Goal: Information Seeking & Learning: Learn about a topic

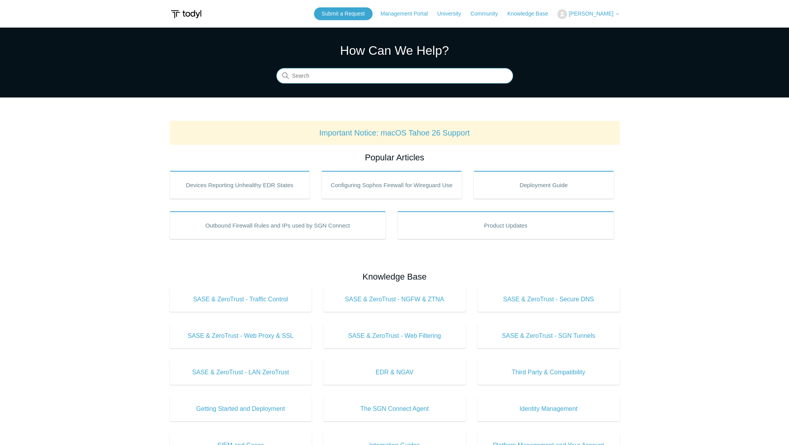
click at [440, 82] on input "Search" at bounding box center [394, 76] width 237 height 16
type input "dns local"
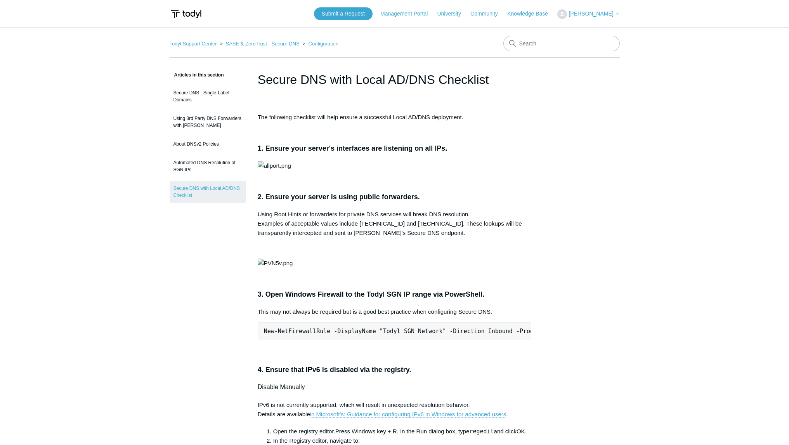
click at [343, 78] on h1 "Secure DNS with Local AD/DNS Checklist" at bounding box center [395, 79] width 274 height 19
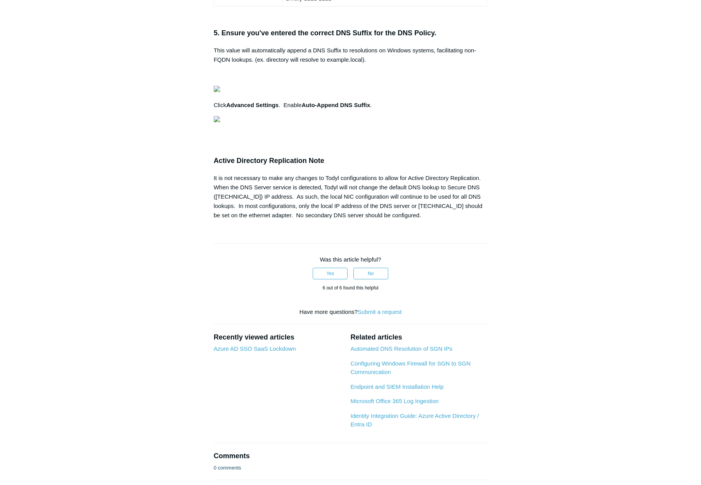
scroll to position [737, 0]
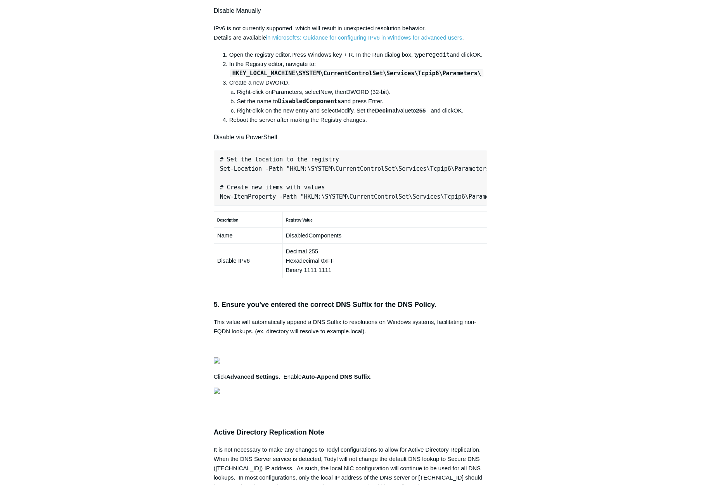
scroll to position [0, 0]
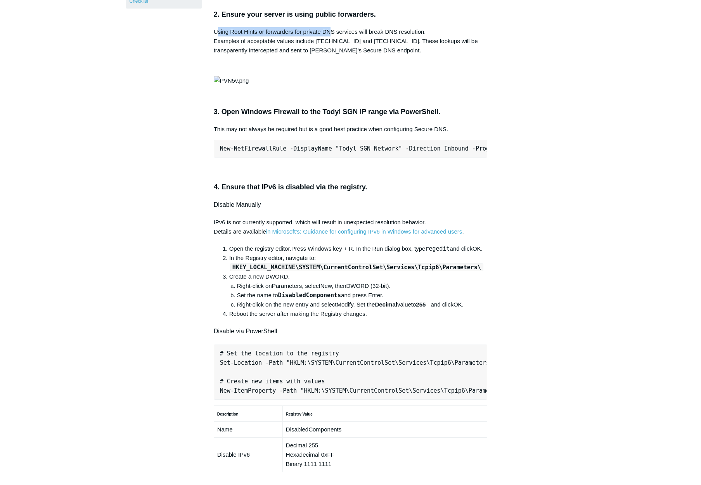
drag, startPoint x: 216, startPoint y: 198, endPoint x: 332, endPoint y: 199, distance: 116.1
click at [332, 55] on p "Using Root Hints or forwarders for private DNS services will break DNS resoluti…" at bounding box center [351, 41] width 274 height 28
click at [331, 55] on p "Using Root Hints or forwarders for private DNS services will break DNS resoluti…" at bounding box center [351, 41] width 274 height 28
click at [236, 55] on p "Using Root Hints or forwarders for private DNS services will break DNS resoluti…" at bounding box center [351, 41] width 274 height 28
drag, startPoint x: 217, startPoint y: 206, endPoint x: 287, endPoint y: 204, distance: 69.9
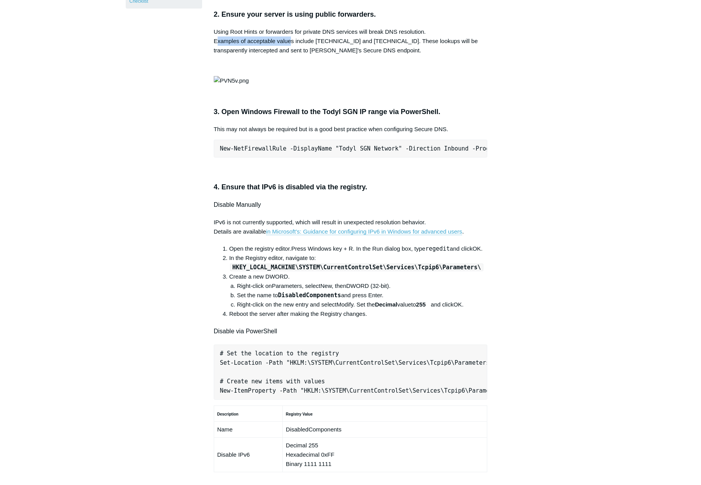
click at [290, 55] on p "Using Root Hints or forwarders for private DNS services will break DNS resoluti…" at bounding box center [351, 41] width 274 height 28
click at [287, 55] on p "Using Root Hints or forwarders for private DNS services will break DNS resoluti…" at bounding box center [351, 41] width 274 height 28
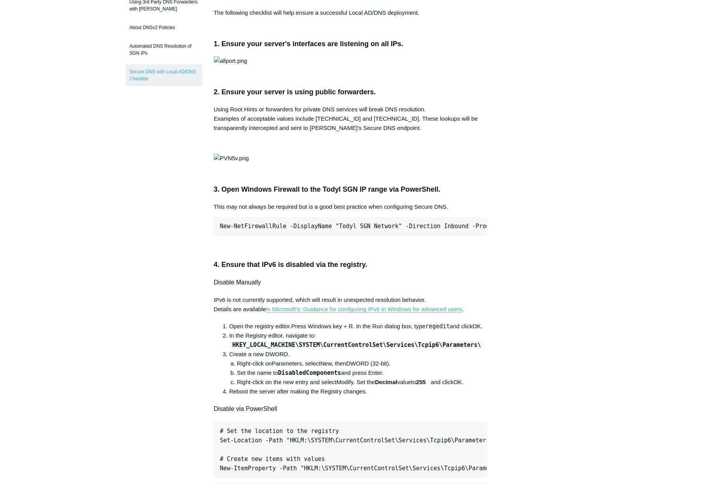
scroll to position [39, 0]
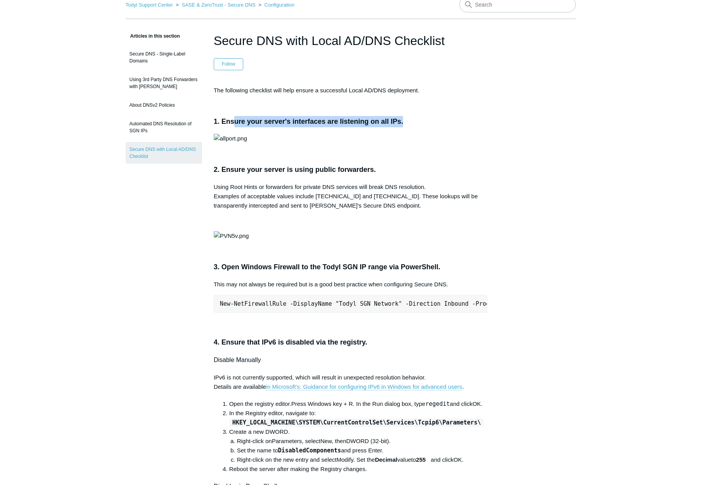
drag, startPoint x: 233, startPoint y: 120, endPoint x: 404, endPoint y: 127, distance: 171.3
click at [404, 127] on h3 "1. Ensure your server's interfaces are listening on all IPs." at bounding box center [351, 121] width 274 height 11
click at [279, 124] on h3 "1. Ensure your server's interfaces are listening on all IPs." at bounding box center [351, 121] width 274 height 11
drag, startPoint x: 252, startPoint y: 119, endPoint x: 410, endPoint y: 126, distance: 157.7
click at [410, 118] on h3 "1. Ensure your server's interfaces are listening on all IPs." at bounding box center [351, 121] width 274 height 11
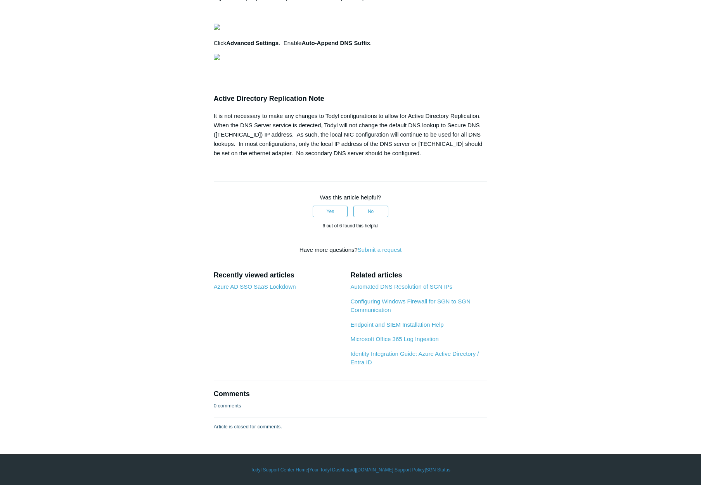
scroll to position [1126, 0]
drag, startPoint x: 218, startPoint y: 305, endPoint x: 332, endPoint y: 312, distance: 114.0
click at [332, 158] on div "It is not necessary to make any changes to Todyl configurations to allow for Ac…" at bounding box center [351, 134] width 274 height 47
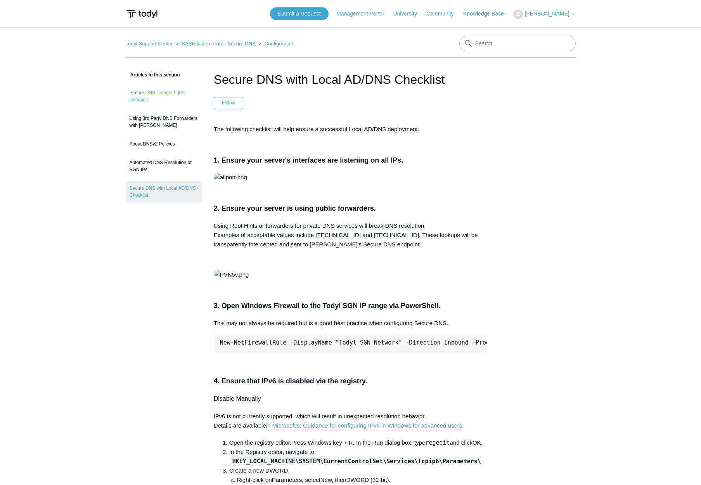
click at [172, 90] on link "Secure DNS - Single-Label Domains" at bounding box center [164, 96] width 76 height 22
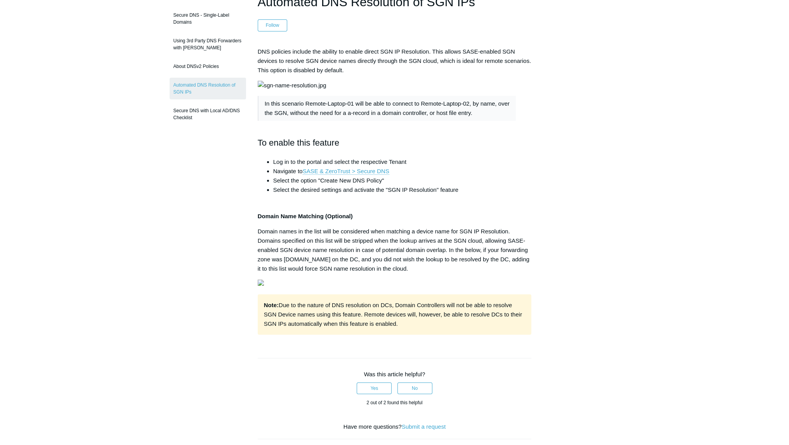
scroll to position [39, 0]
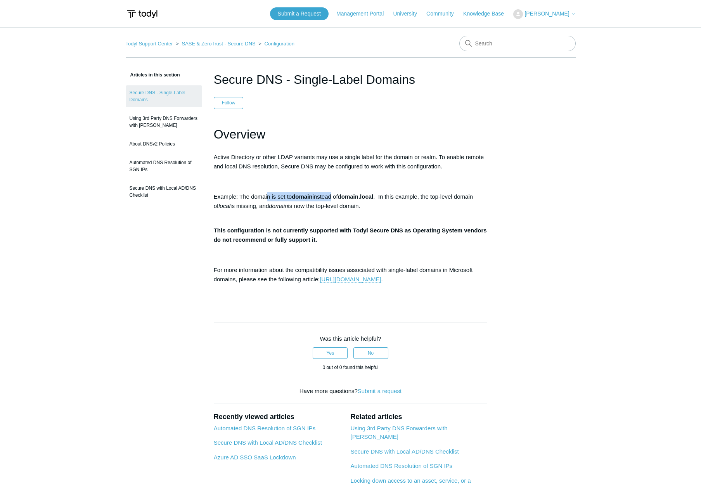
drag, startPoint x: 267, startPoint y: 198, endPoint x: 331, endPoint y: 196, distance: 64.1
click at [331, 196] on p "Example: The domain is set to domain instead of domain.local . In this example,…" at bounding box center [351, 206] width 274 height 28
drag, startPoint x: 264, startPoint y: 198, endPoint x: 275, endPoint y: 197, distance: 10.9
click at [275, 197] on p "Example: The domain is set to domain instead of domain.local . In this example,…" at bounding box center [351, 206] width 274 height 28
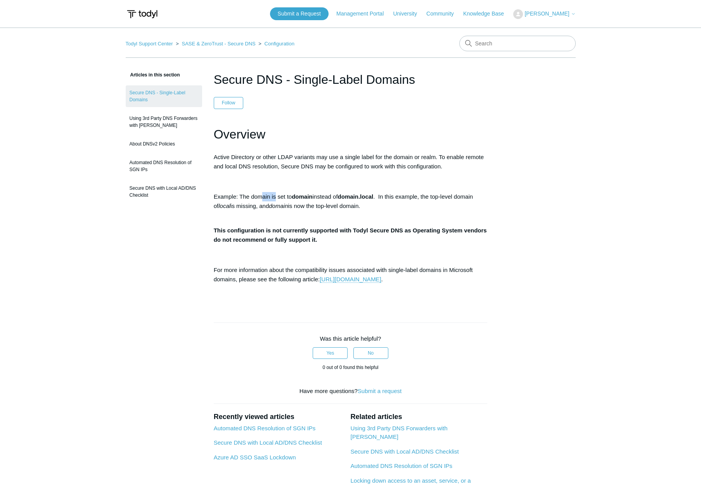
click at [275, 197] on p "Example: The domain is set to domain instead of domain.local . In this example,…" at bounding box center [351, 206] width 274 height 28
drag, startPoint x: 255, startPoint y: 196, endPoint x: 425, endPoint y: 208, distance: 170.4
click at [425, 208] on p "Example: The domain is set to domain instead of domain.local . In this example,…" at bounding box center [351, 206] width 274 height 28
click at [242, 44] on link "SASE & ZeroTrust - Secure DNS" at bounding box center [219, 44] width 74 height 6
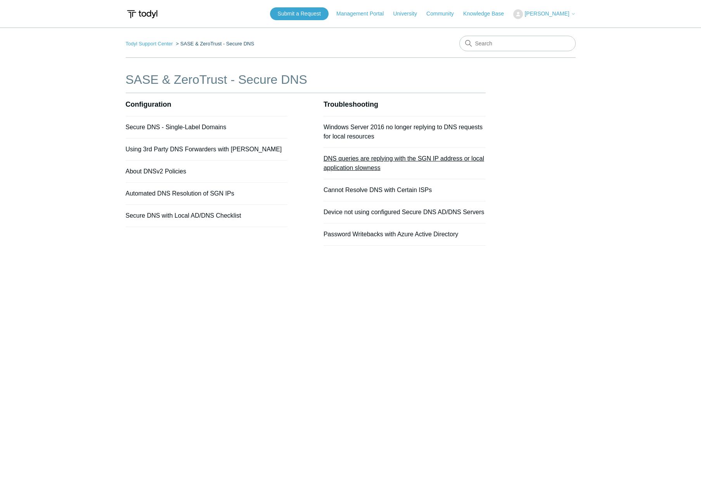
click at [413, 161] on link "DNS queries are replying with the SGN IP address or local application slowness" at bounding box center [404, 163] width 161 height 16
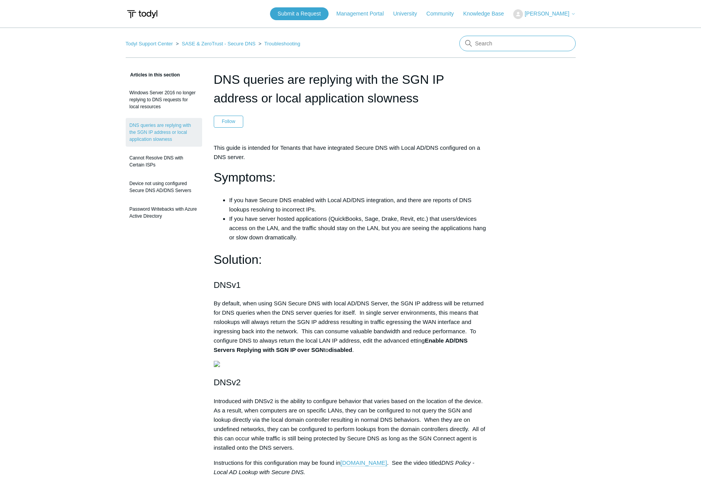
click at [489, 49] on input "Search" at bounding box center [518, 44] width 116 height 16
type input "time out"
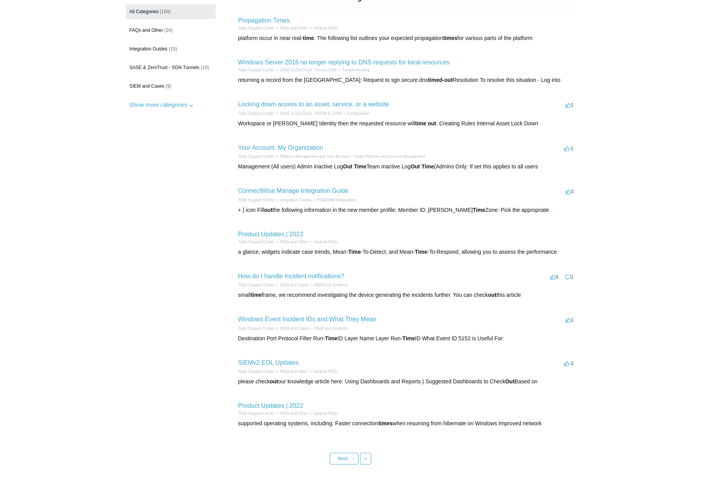
scroll to position [111, 0]
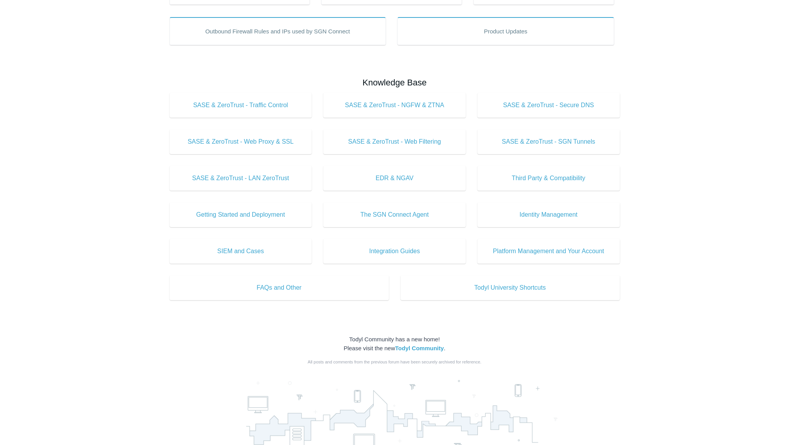
scroll to position [308, 0]
